Goal: Transaction & Acquisition: Purchase product/service

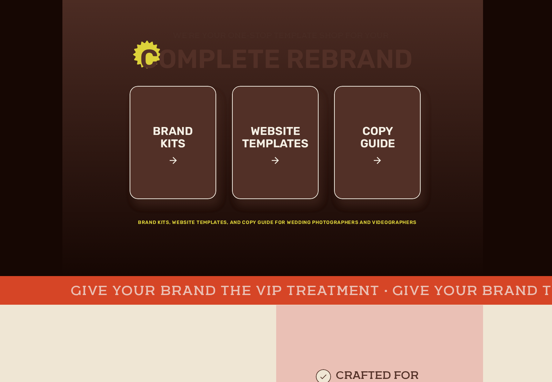
click at [260, 112] on div at bounding box center [275, 142] width 87 height 113
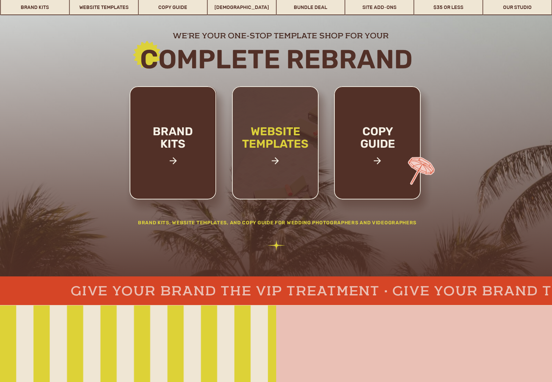
click at [281, 141] on h2 "website templates" at bounding box center [275, 145] width 90 height 40
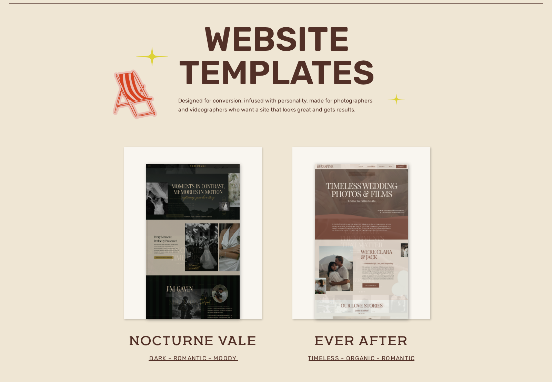
scroll to position [2146, 0]
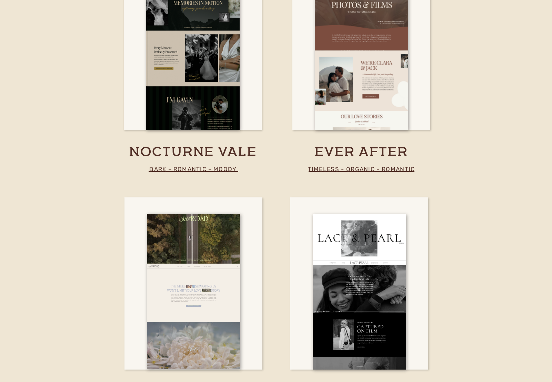
click at [347, 152] on h3 "ever after" at bounding box center [361, 152] width 183 height 17
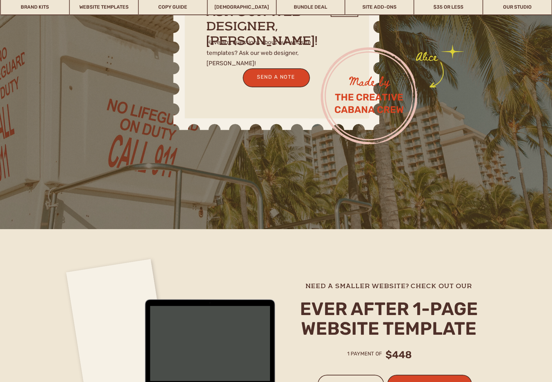
scroll to position [1845, 0]
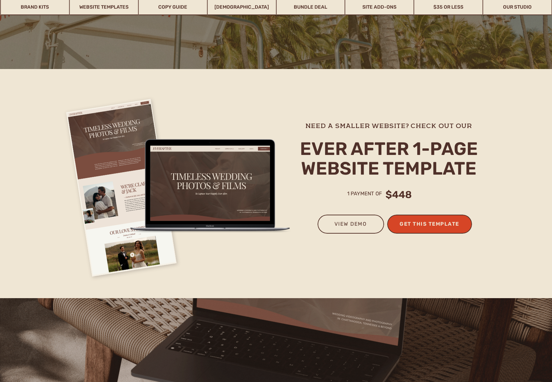
click at [426, 222] on h3 "get this template" at bounding box center [430, 224] width 68 height 11
click at [348, 222] on h3 "view demo" at bounding box center [350, 226] width 52 height 15
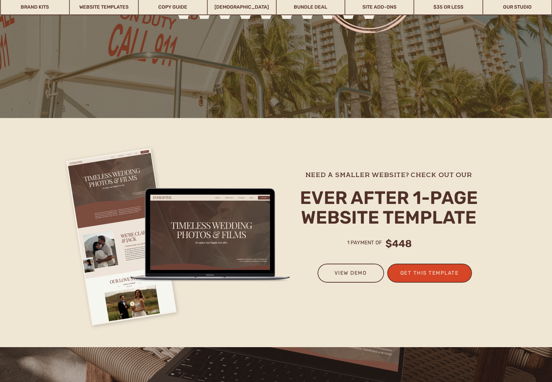
scroll to position [1800, 0]
